Goal: Browse casually: Explore the website without a specific task or goal

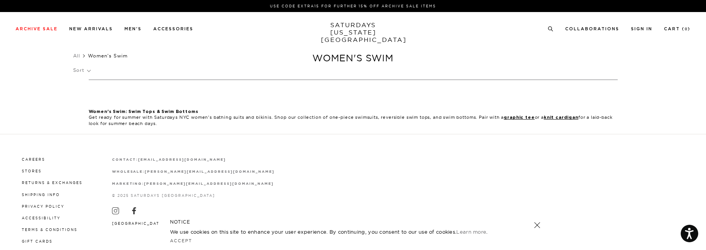
scroll to position [27, 0]
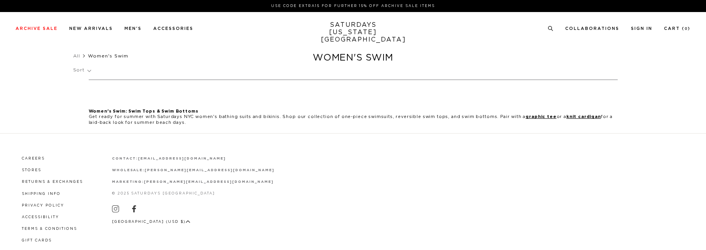
click at [363, 31] on link "SATURDAYS [US_STATE][GEOGRAPHIC_DATA]" at bounding box center [353, 32] width 64 height 22
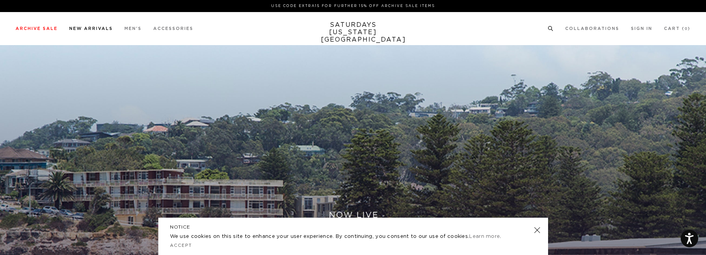
click at [99, 28] on link "New Arrivals" at bounding box center [91, 28] width 44 height 4
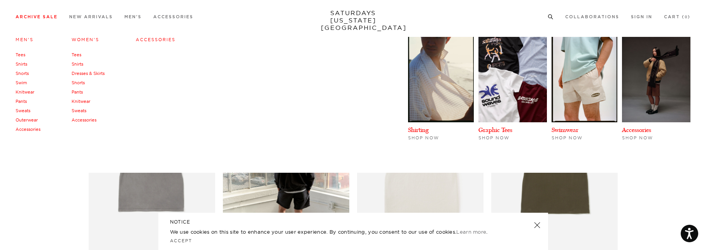
scroll to position [3, 0]
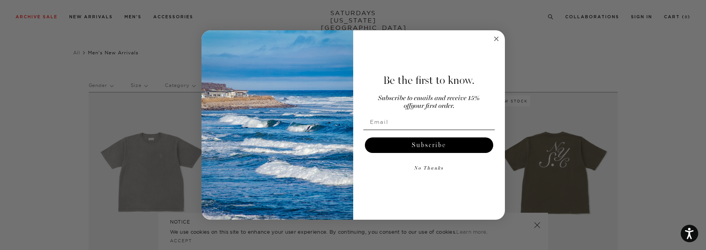
click at [494, 39] on circle "Close dialog" at bounding box center [496, 39] width 9 height 9
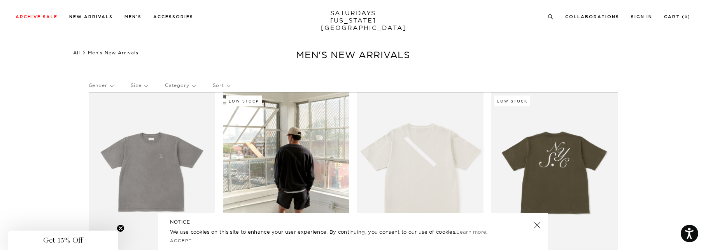
click at [80, 50] on link "All" at bounding box center [76, 53] width 7 height 6
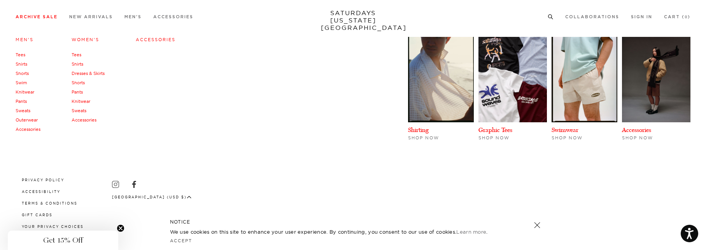
scroll to position [9, 0]
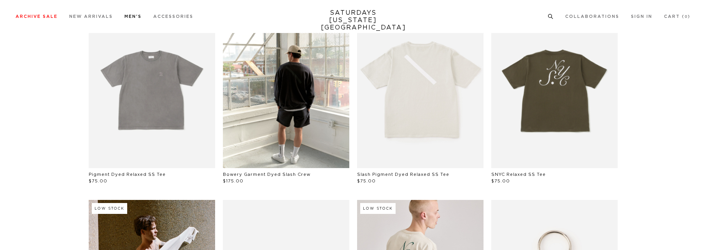
scroll to position [85, 0]
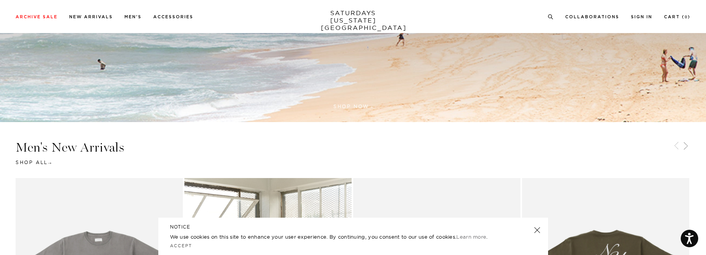
scroll to position [356, 0]
